Goal: Task Accomplishment & Management: Manage account settings

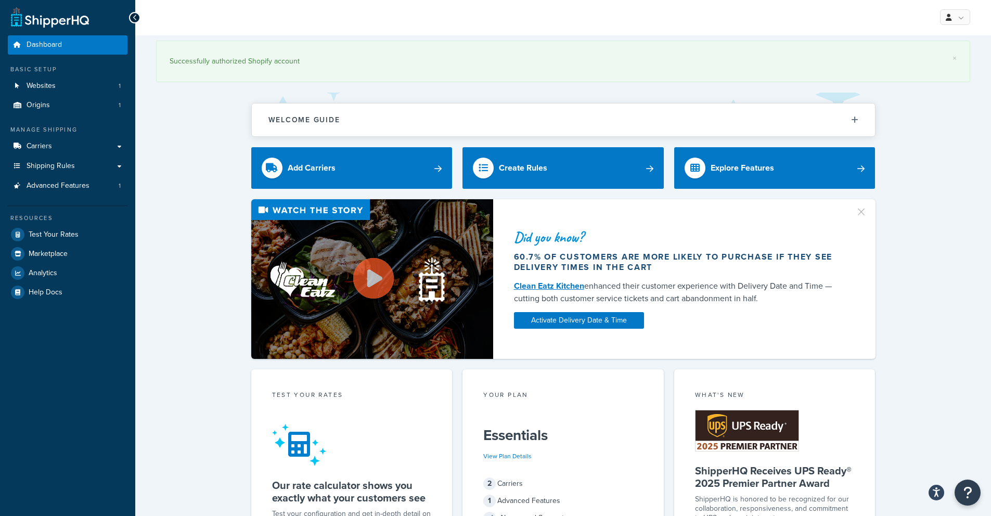
scroll to position [2, 0]
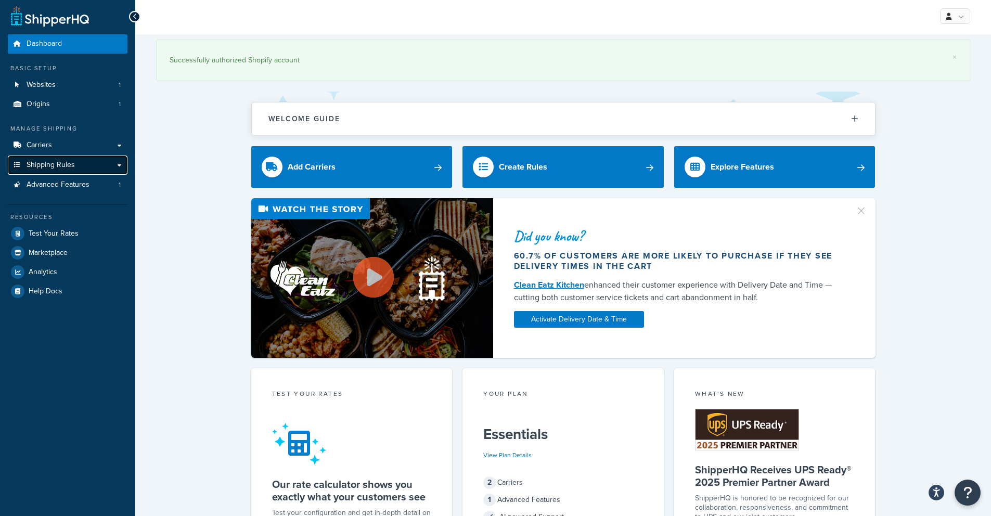
click at [81, 170] on link "Shipping Rules" at bounding box center [68, 165] width 120 height 19
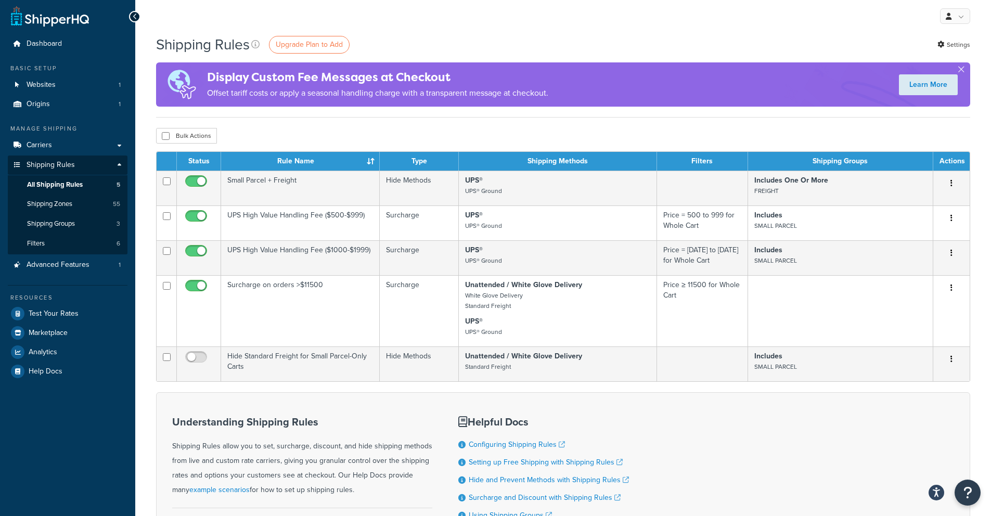
scroll to position [4, 0]
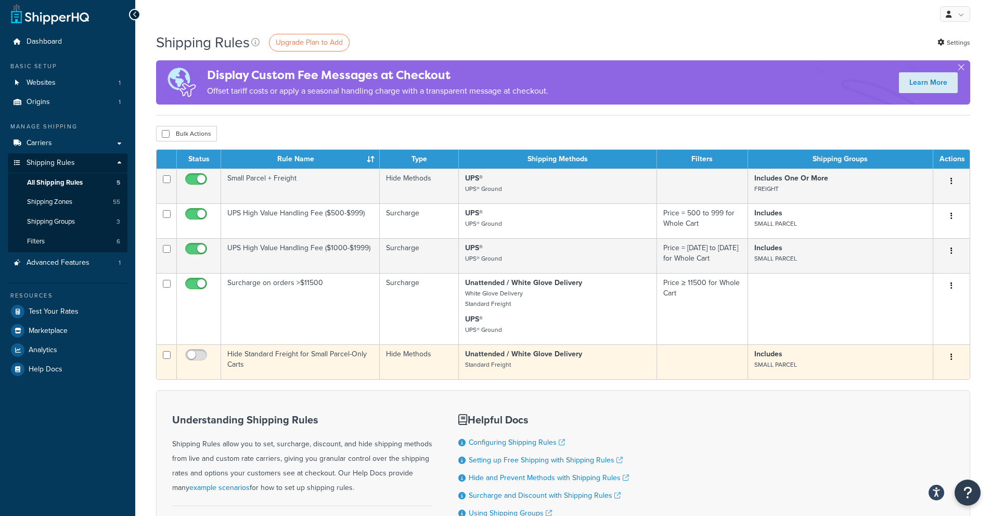
click at [167, 357] on input "checkbox" at bounding box center [167, 355] width 8 height 8
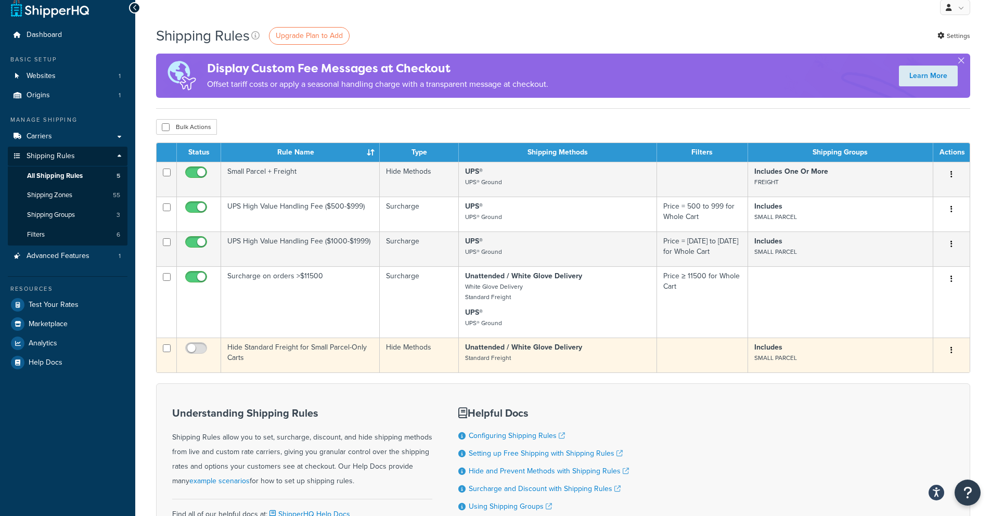
scroll to position [19, 0]
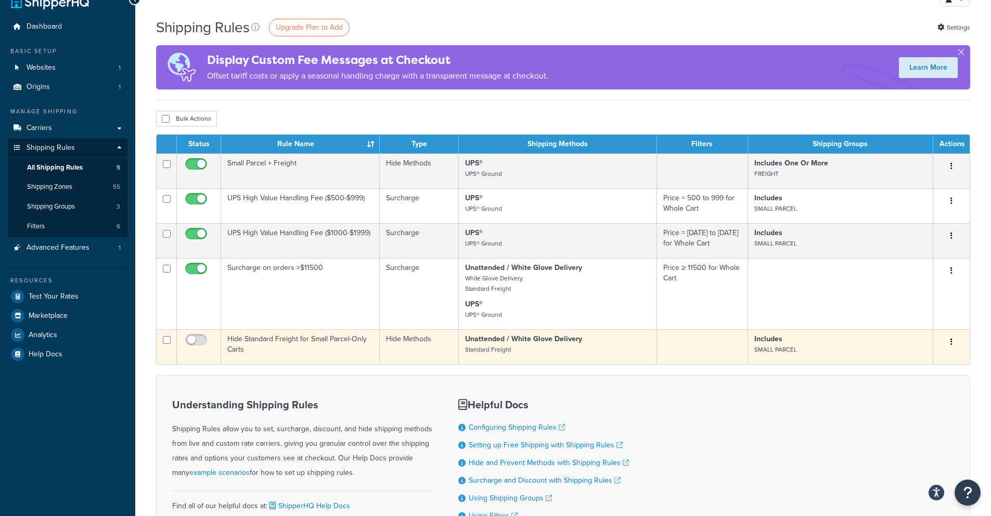
click at [166, 342] on input "checkbox" at bounding box center [167, 340] width 8 height 8
click at [167, 341] on input "checkbox" at bounding box center [167, 340] width 8 height 8
checkbox input "true"
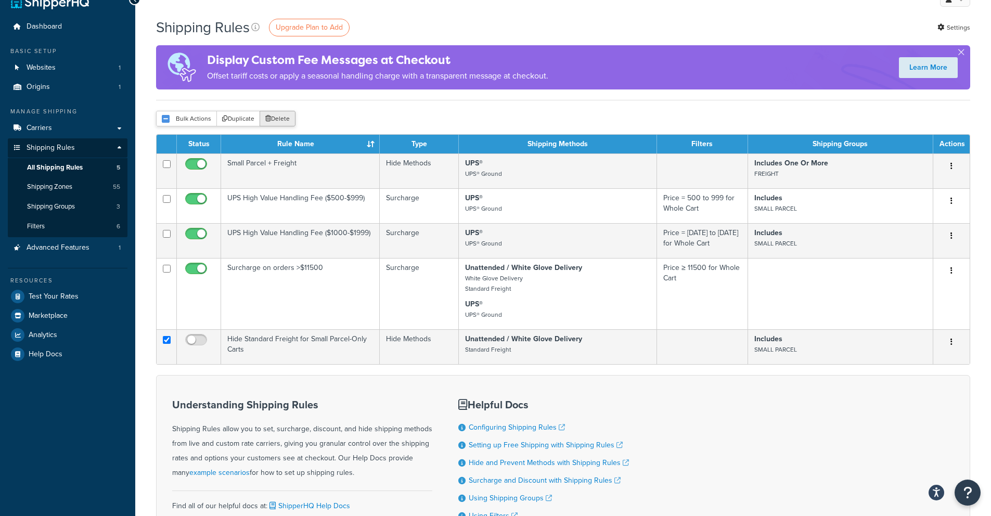
click at [274, 122] on button "Delete" at bounding box center [278, 119] width 36 height 16
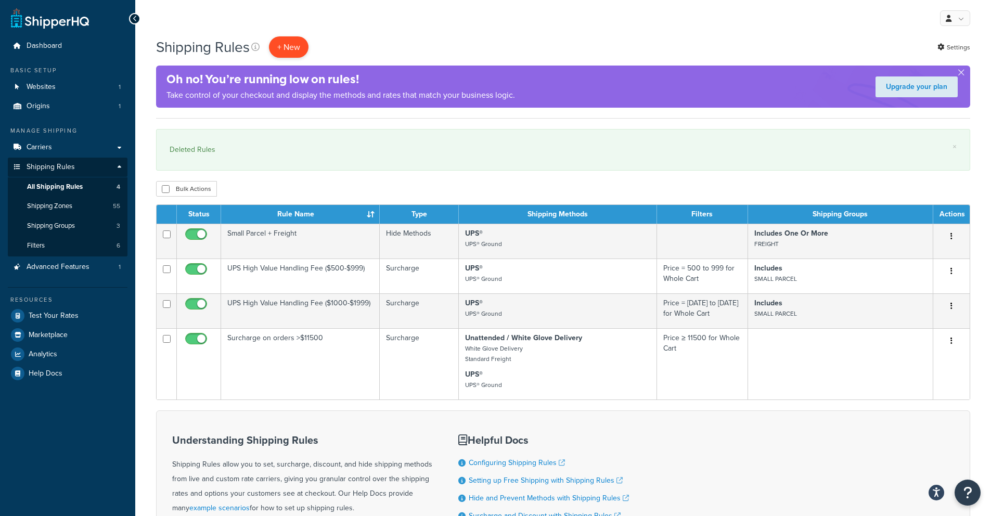
click at [288, 46] on p "+ New" at bounding box center [289, 46] width 40 height 21
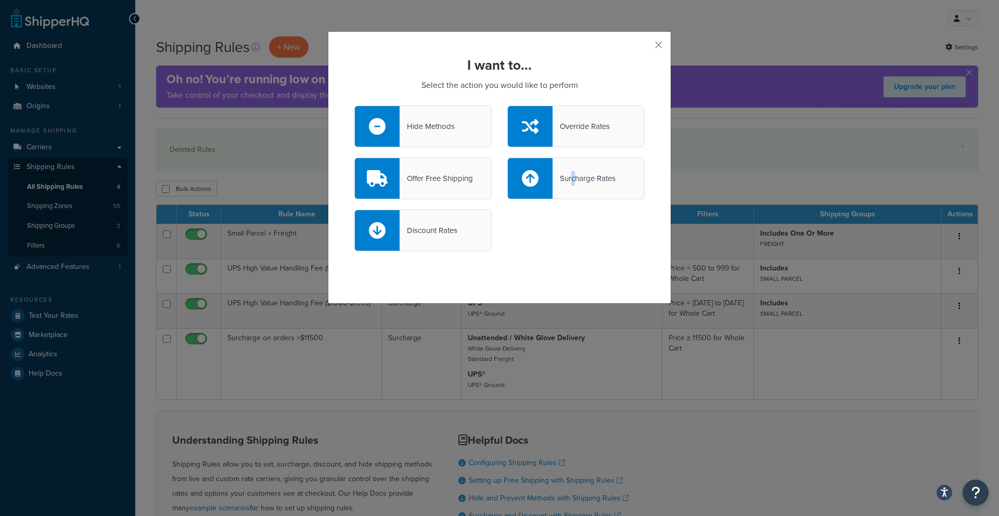
click at [569, 181] on div "Surcharge Rates" at bounding box center [584, 178] width 63 height 15
click at [600, 181] on div "Surcharge Rates" at bounding box center [584, 178] width 63 height 15
click at [0, 0] on input "Surcharge Rates" at bounding box center [0, 0] width 0 height 0
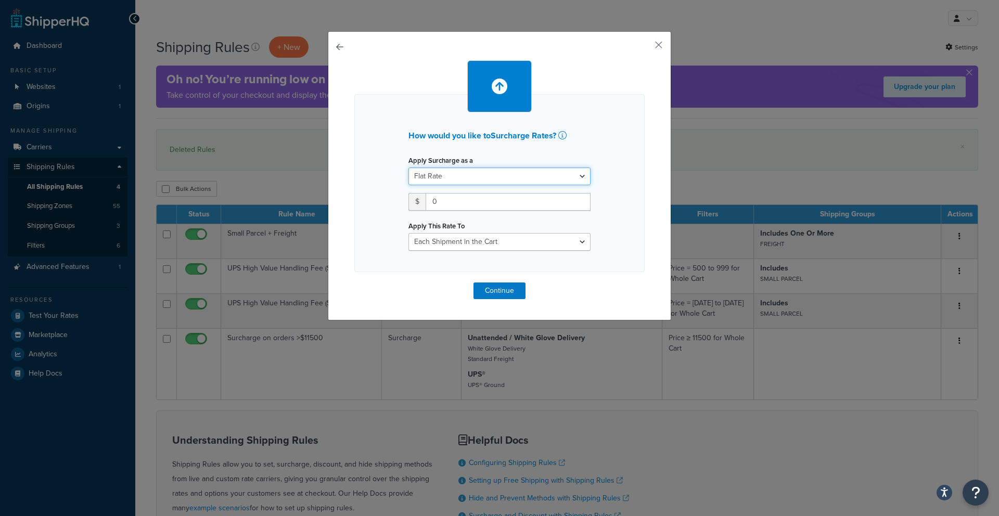
click at [474, 172] on select "Flat Rate Percentage Flat Rate & Percentage" at bounding box center [500, 177] width 182 height 18
click at [472, 175] on select "Flat Rate Percentage Flat Rate & Percentage" at bounding box center [500, 177] width 182 height 18
select select "PERCENTAGE"
click at [534, 199] on select "Shipping Price Order Value" at bounding box center [548, 202] width 83 height 18
select select "ORDER"
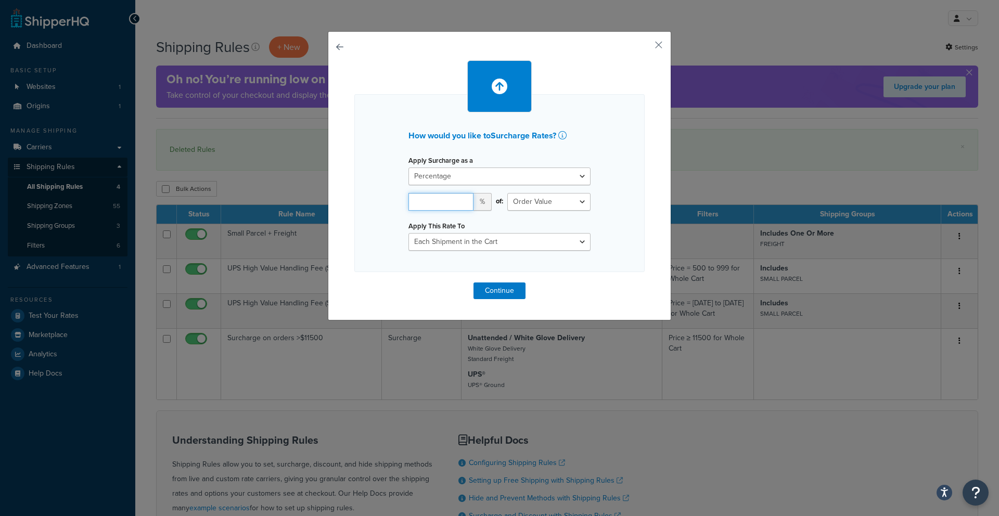
click at [437, 201] on input "number" at bounding box center [441, 202] width 65 height 18
type input "7"
click at [500, 217] on div "of: Shipping Price Order Value" at bounding box center [549, 206] width 99 height 26
click at [456, 247] on select "Each Shipment in the Cart Each Shipping Group in the Cart Each Item within a Sh…" at bounding box center [500, 242] width 182 height 18
click at [459, 243] on select "Each Shipment in the Cart Each Shipping Group in the Cart Each Item within a Sh…" at bounding box center [500, 242] width 182 height 18
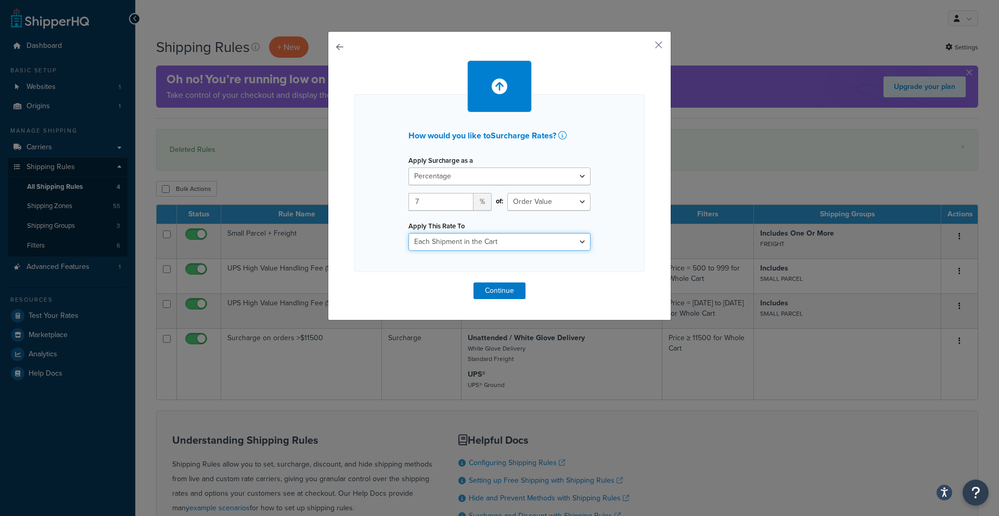
click at [437, 240] on select "Each Shipment in the Cart Each Shipping Group in the Cart Each Item within a Sh…" at bounding box center [500, 242] width 182 height 18
click at [561, 135] on icon at bounding box center [562, 135] width 8 height 8
click at [508, 294] on button "Continue" at bounding box center [500, 291] width 52 height 17
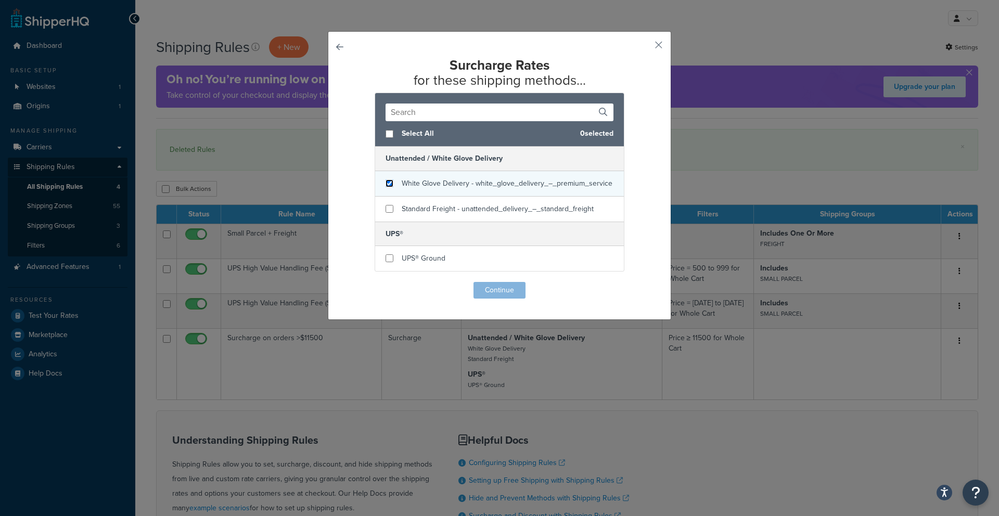
click at [386, 187] on input "checkbox" at bounding box center [390, 184] width 8 height 8
checkbox input "false"
click at [451, 190] on div "White Glove Delivery - white_glove_delivery_–_premium_service" at bounding box center [507, 183] width 211 height 15
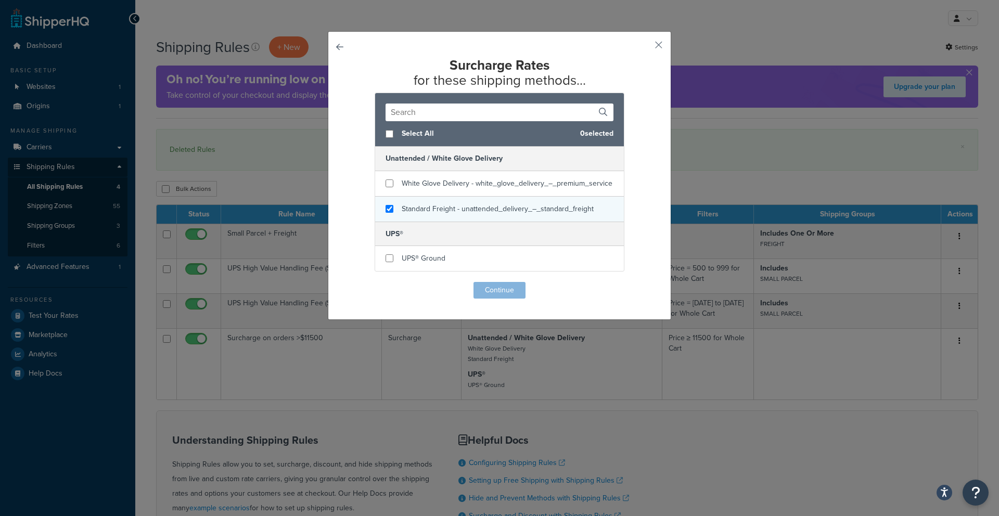
checkbox input "true"
click at [437, 200] on div "Standard Freight - unattended_delivery_–_standard_freight" at bounding box center [499, 209] width 249 height 25
click at [497, 290] on button "Continue" at bounding box center [500, 290] width 52 height 17
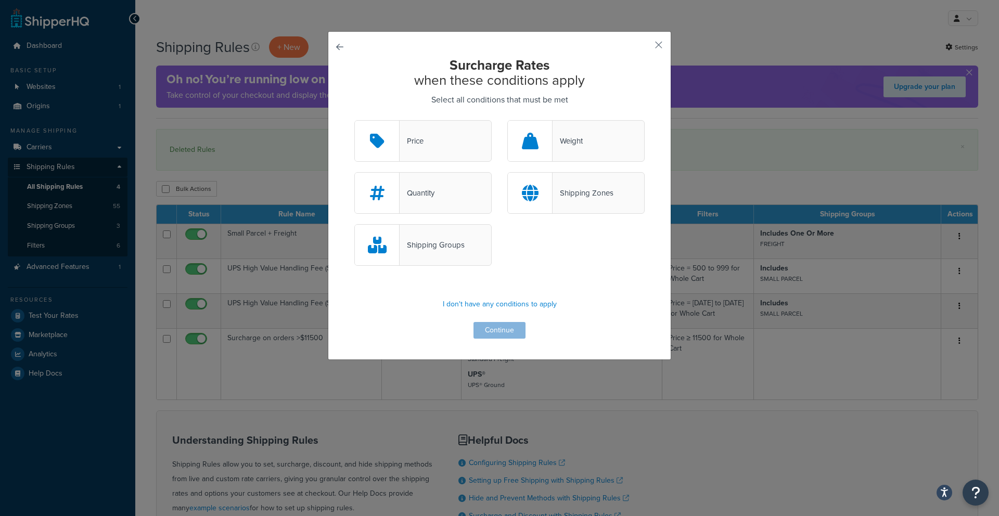
click at [448, 244] on div "Shipping Groups" at bounding box center [432, 245] width 65 height 15
click at [0, 0] on input "Shipping Groups" at bounding box center [0, 0] width 0 height 0
click at [507, 327] on button "Continue" at bounding box center [500, 330] width 52 height 17
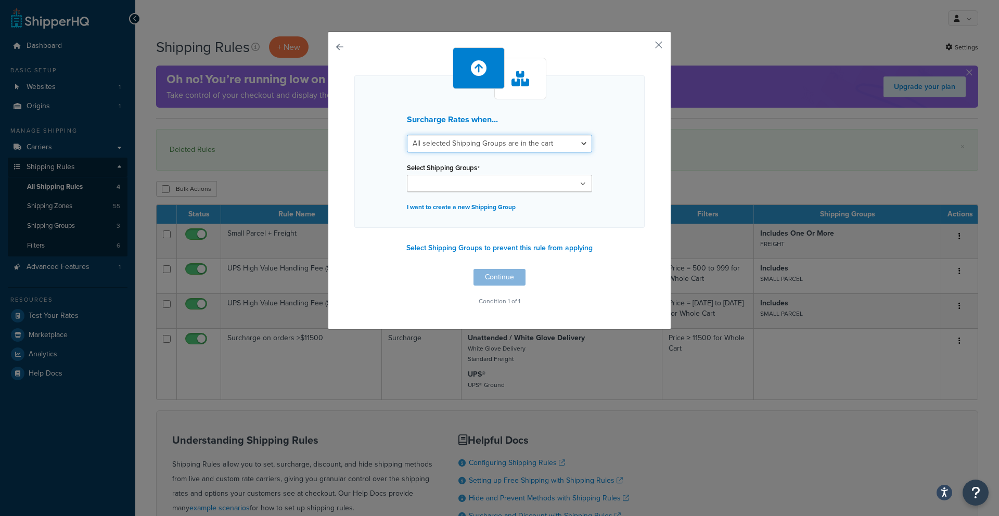
click at [458, 145] on select "All selected Shipping Groups are in the cart Any selected Shipping Groups are i…" at bounding box center [499, 144] width 185 height 18
click at [462, 180] on input "Select Shipping Groups" at bounding box center [456, 184] width 92 height 11
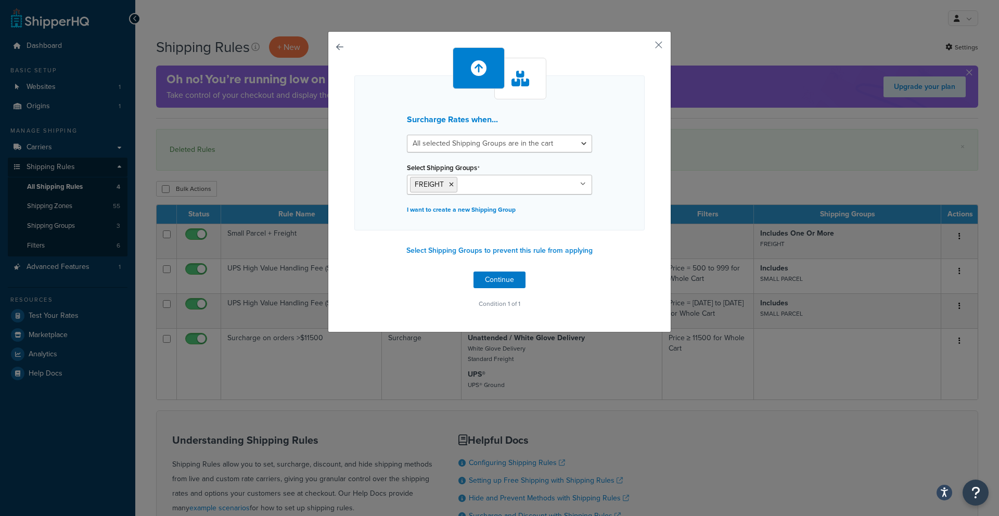
click at [371, 145] on div "Surcharge Rates when... All selected Shipping Groups are in the cart Any select…" at bounding box center [499, 152] width 290 height 155
click at [431, 142] on select "All selected Shipping Groups are in the cart Any selected Shipping Groups are i…" at bounding box center [499, 144] width 185 height 18
click at [442, 147] on select "All selected Shipping Groups are in the cart Any selected Shipping Groups are i…" at bounding box center [499, 144] width 185 height 18
select select "any"
click at [416, 144] on select "All selected Shipping Groups are in the cart Any selected Shipping Groups are i…" at bounding box center [499, 144] width 185 height 18
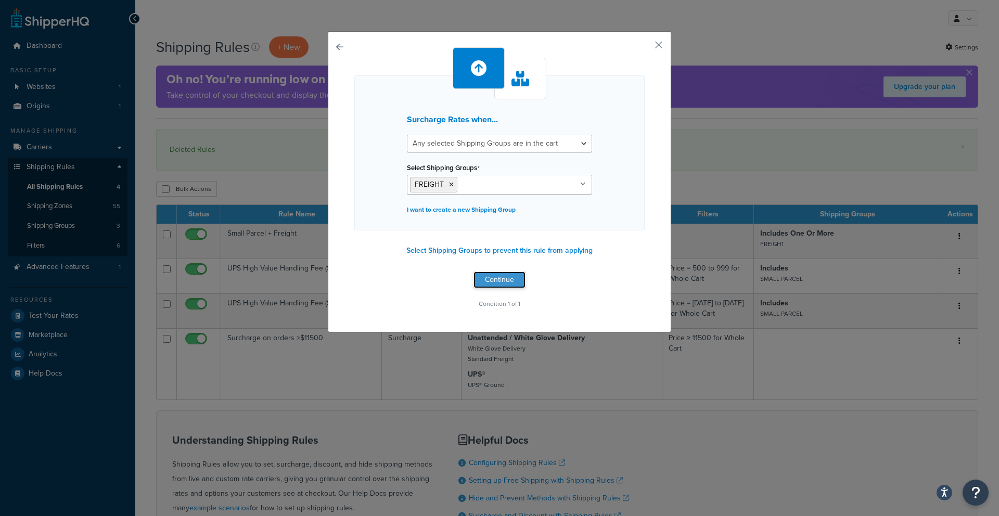
click at [500, 283] on button "Continue" at bounding box center [500, 280] width 52 height 17
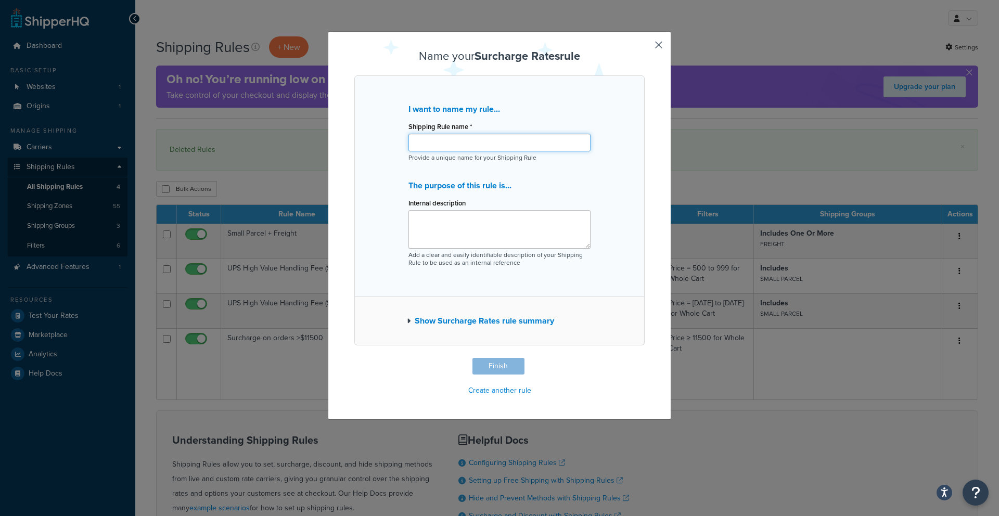
click at [454, 151] on input "Shipping Rule name *" at bounding box center [500, 143] width 182 height 18
click at [454, 142] on input "Increase cost of standard shipping" at bounding box center [500, 143] width 182 height 18
type input "Increase cost of standard shipping"
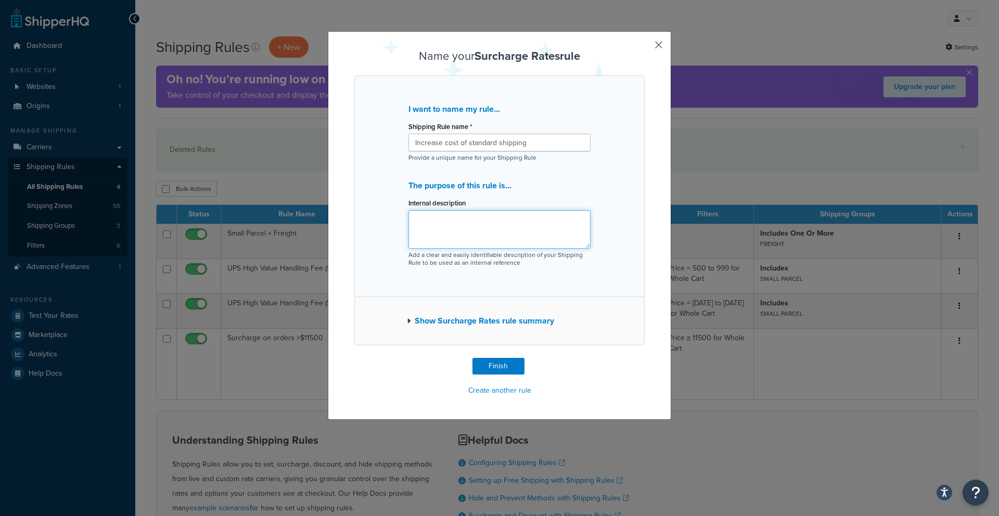
click at [450, 223] on textarea "Internal description" at bounding box center [500, 229] width 182 height 39
paste textarea "Increase cost of standard shipping"
type textarea "Increase cost of standard shipping"
click at [507, 370] on button "Finish" at bounding box center [499, 366] width 52 height 17
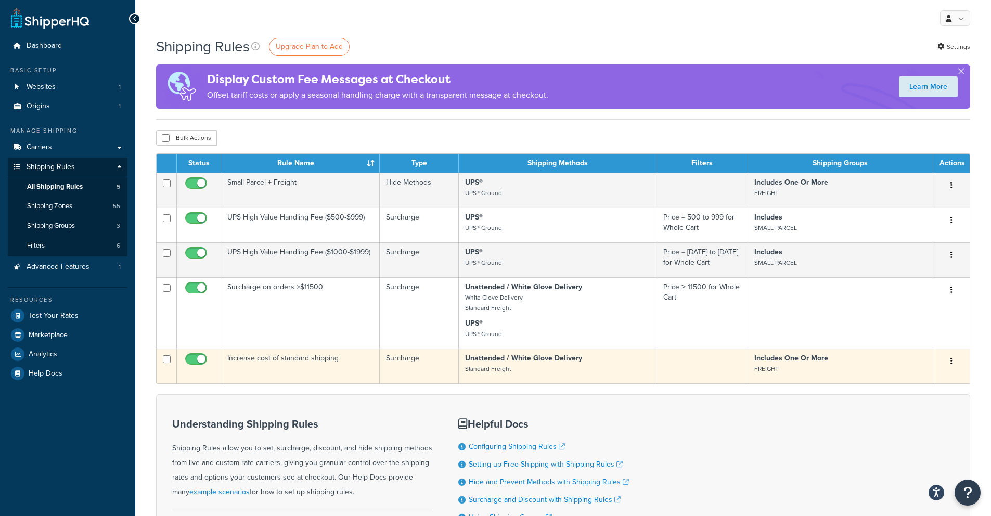
click at [954, 362] on button "button" at bounding box center [952, 361] width 15 height 17
click at [925, 388] on link "Edit" at bounding box center [917, 381] width 82 height 21
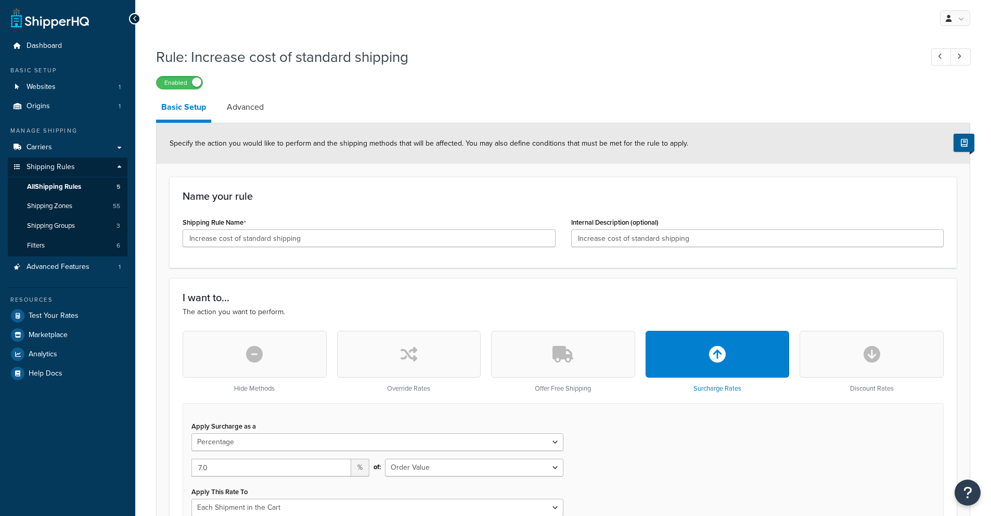
select select "PERCENTAGE"
select select "ORDER"
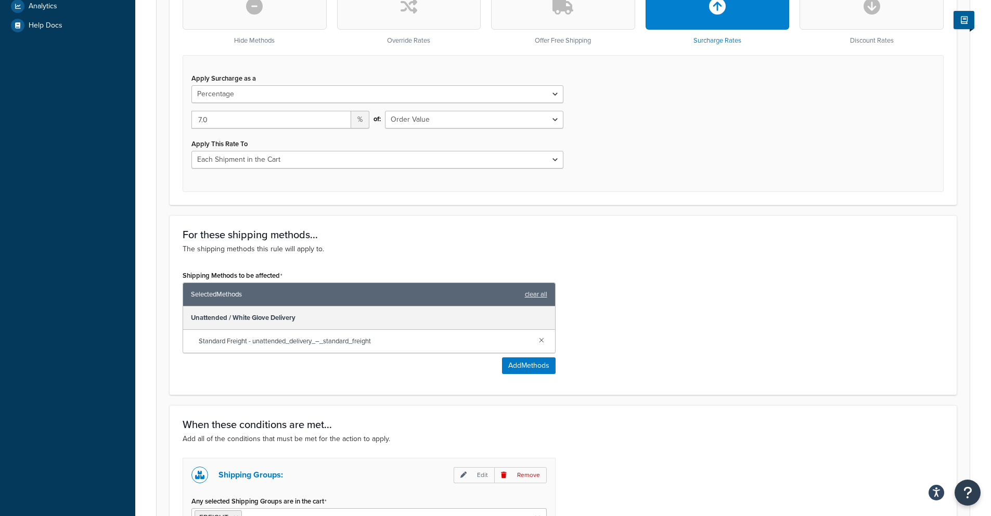
scroll to position [376, 0]
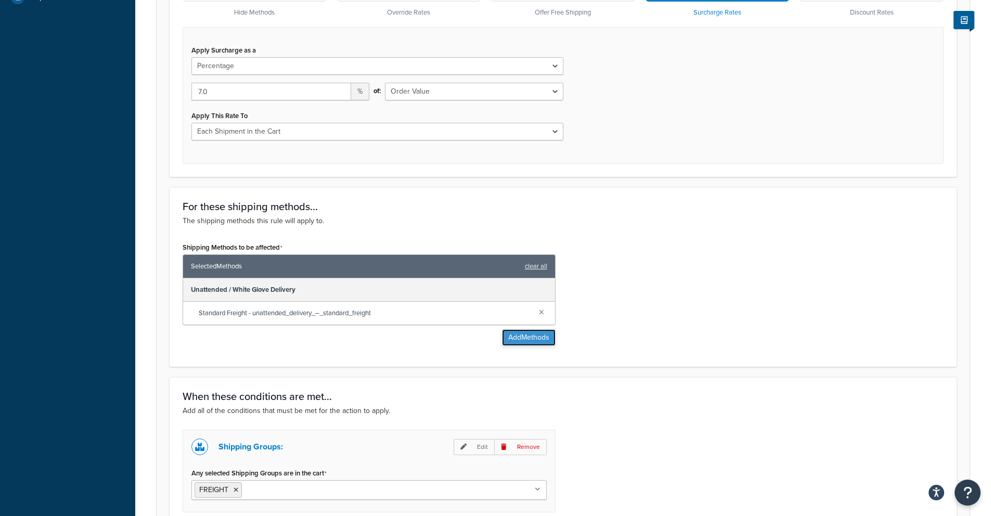
click at [520, 344] on button "Add Methods" at bounding box center [529, 337] width 54 height 17
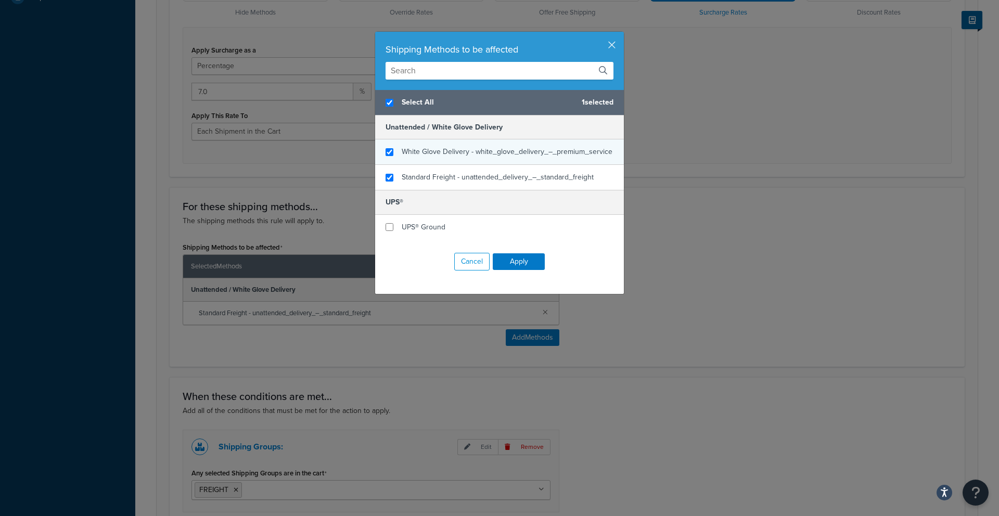
checkbox input "true"
click at [444, 150] on span "White Glove Delivery - white_glove_delivery_–_premium_service" at bounding box center [507, 151] width 211 height 11
click at [519, 268] on button "Apply" at bounding box center [519, 261] width 52 height 17
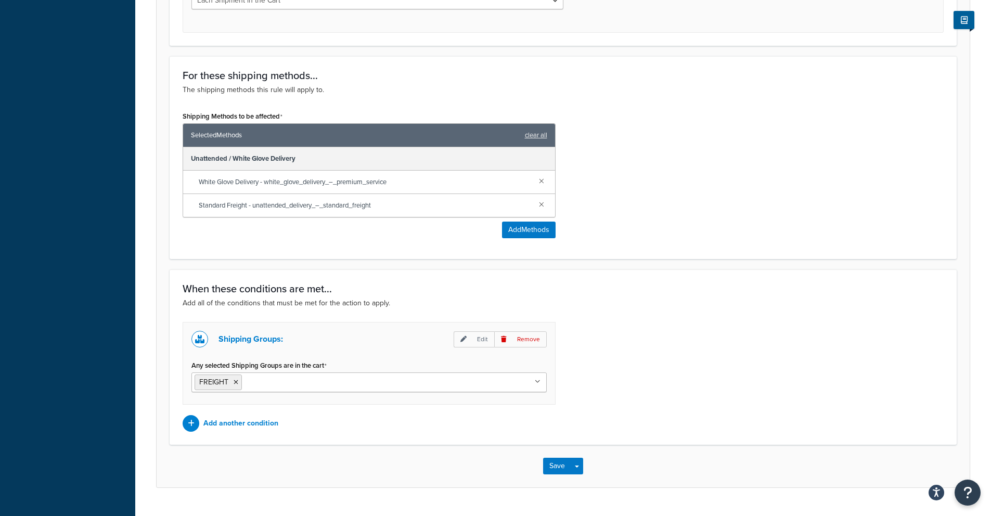
scroll to position [532, 0]
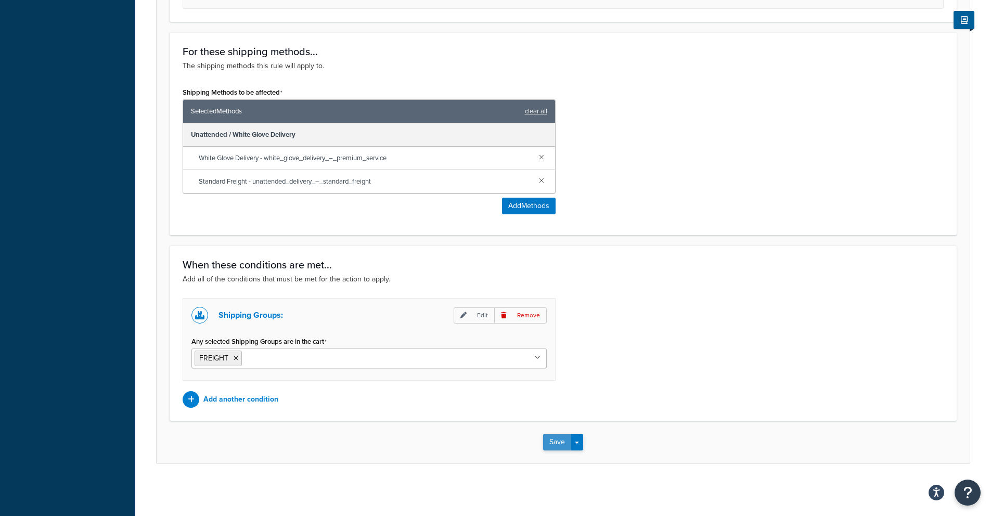
click at [551, 447] on button "Save" at bounding box center [557, 442] width 28 height 17
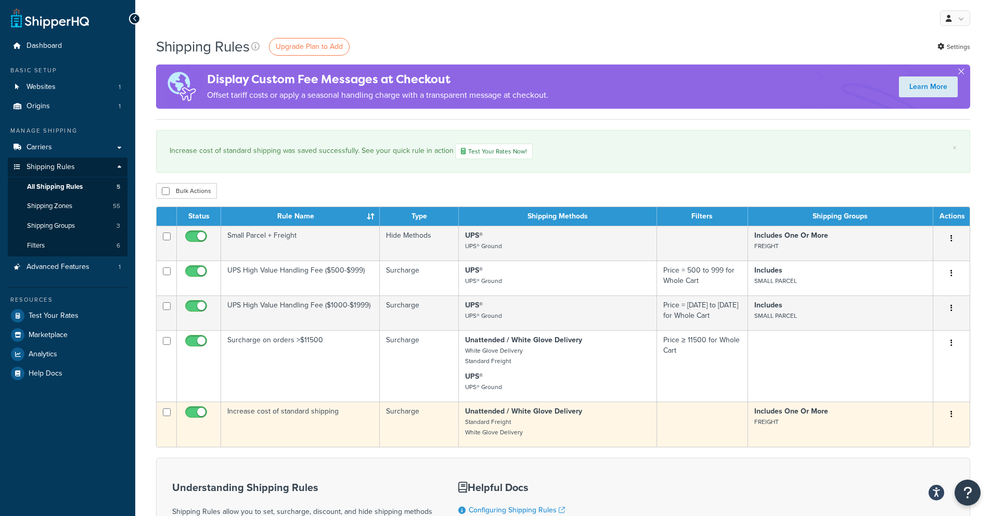
click at [203, 414] on input "checkbox" at bounding box center [197, 415] width 29 height 13
checkbox input "false"
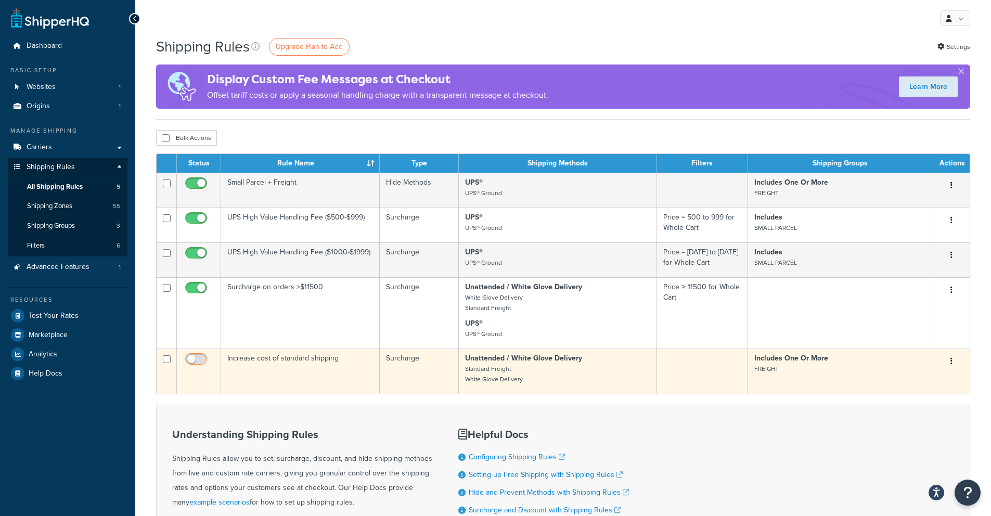
click at [197, 361] on input "checkbox" at bounding box center [197, 361] width 29 height 13
checkbox input "true"
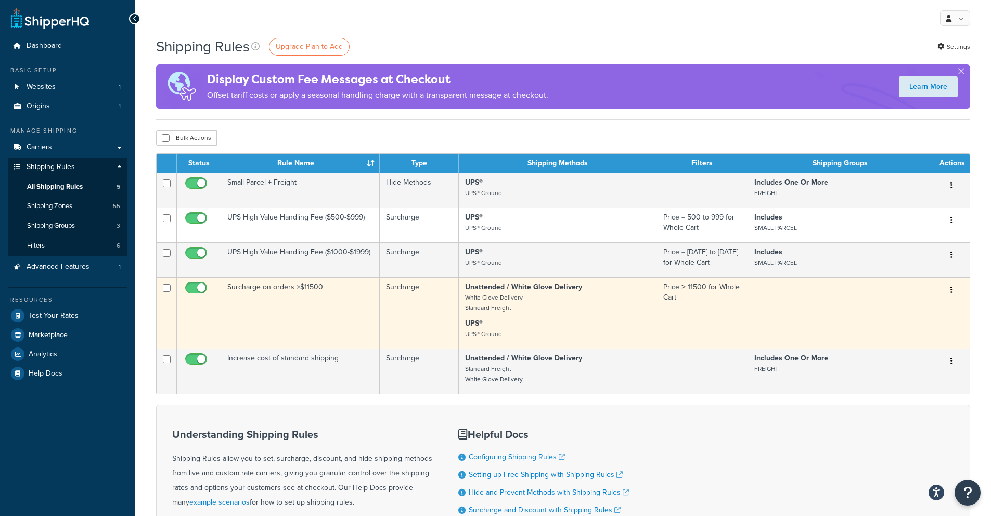
click at [200, 290] on input "checkbox" at bounding box center [197, 290] width 29 height 13
checkbox input "false"
click at [194, 292] on input "checkbox" at bounding box center [197, 290] width 29 height 13
checkbox input "true"
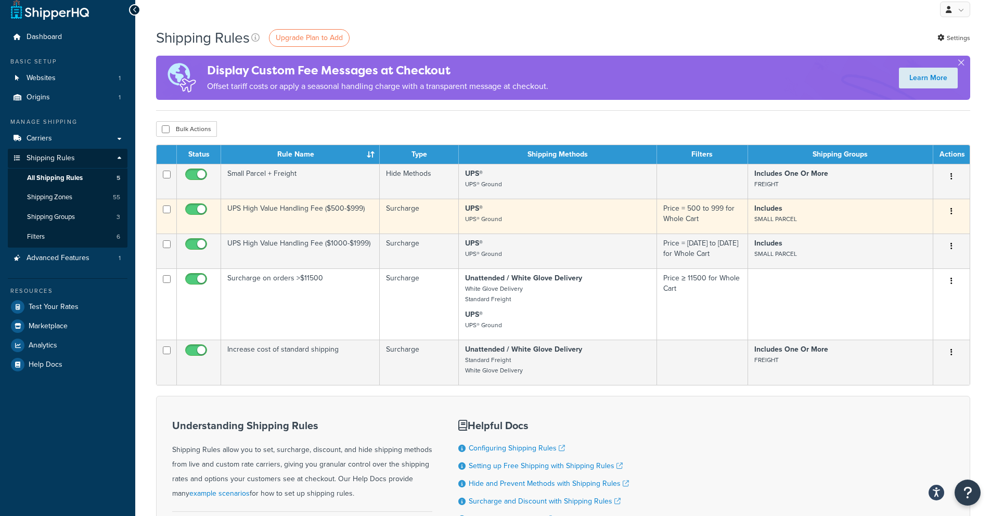
scroll to position [11, 0]
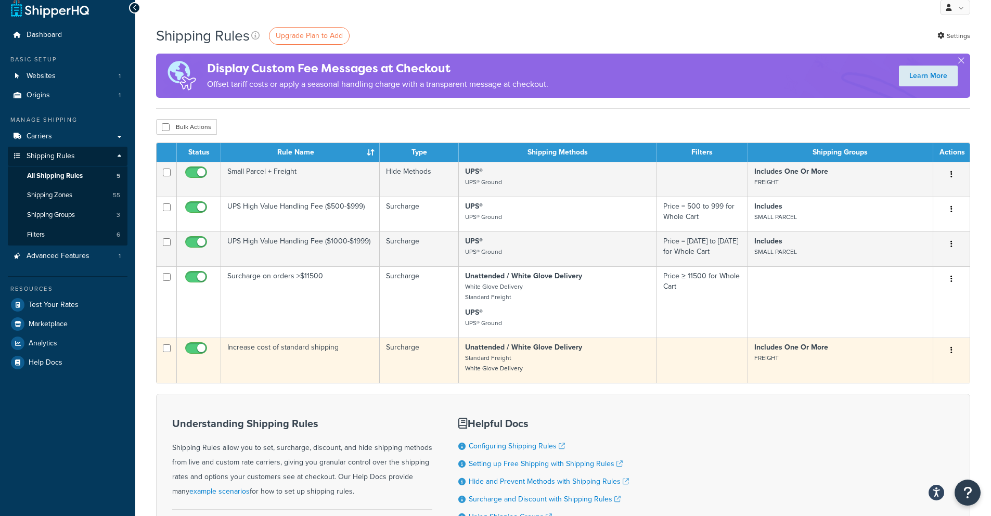
click at [954, 352] on button "button" at bounding box center [952, 350] width 15 height 17
click at [912, 392] on link "Delete" at bounding box center [917, 391] width 82 height 21
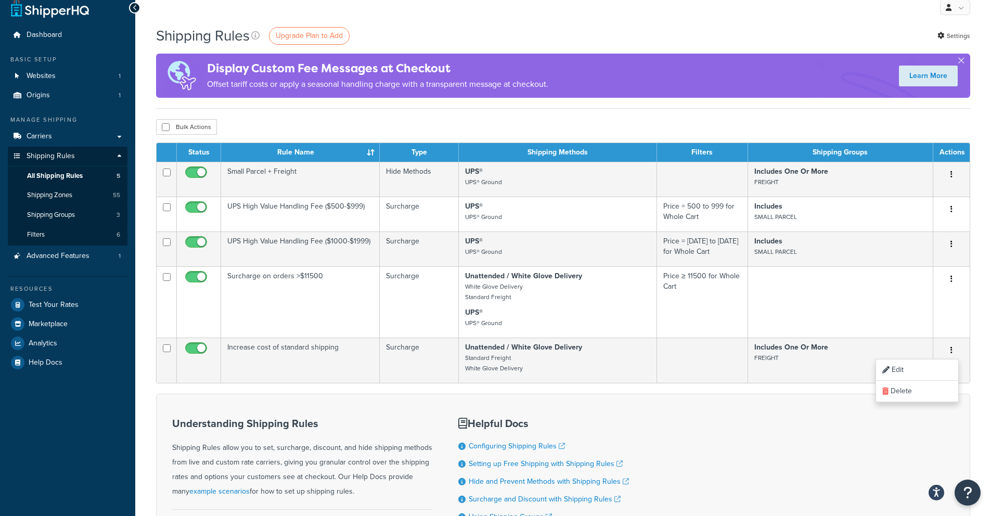
click at [868, 431] on div "Understanding Shipping Rules Shipping Rules allow you to set, surcharge, discou…" at bounding box center [563, 487] width 815 height 187
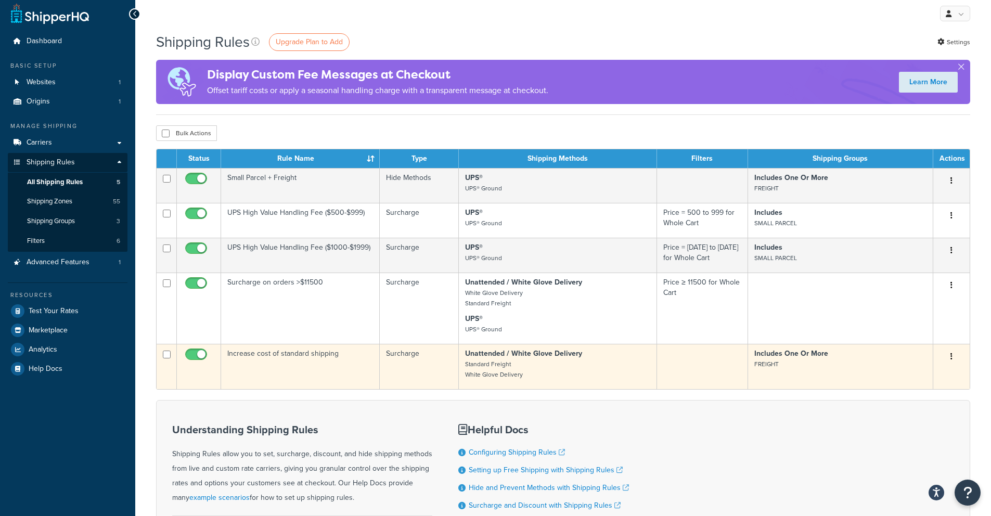
scroll to position [0, 0]
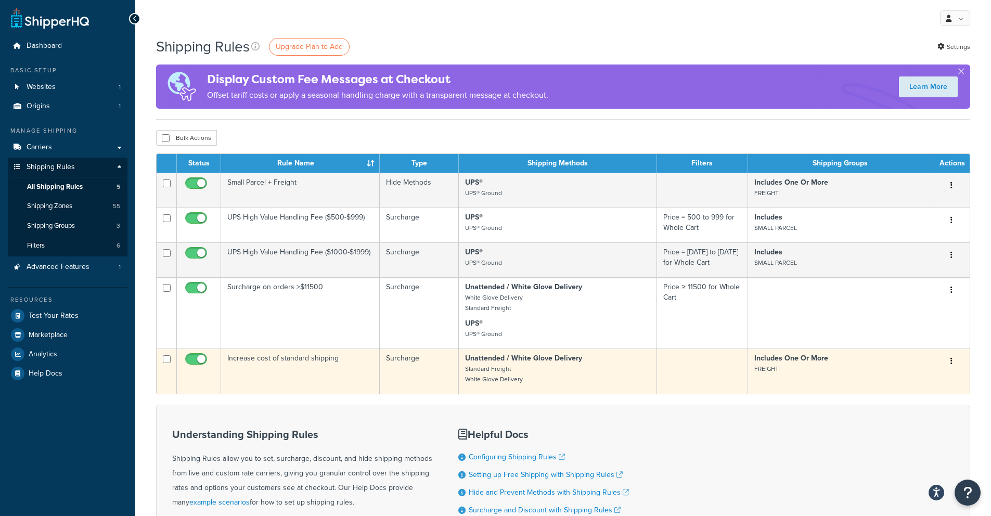
click at [200, 363] on input "checkbox" at bounding box center [197, 361] width 29 height 13
checkbox input "false"
